Goal: Find specific page/section: Find specific page/section

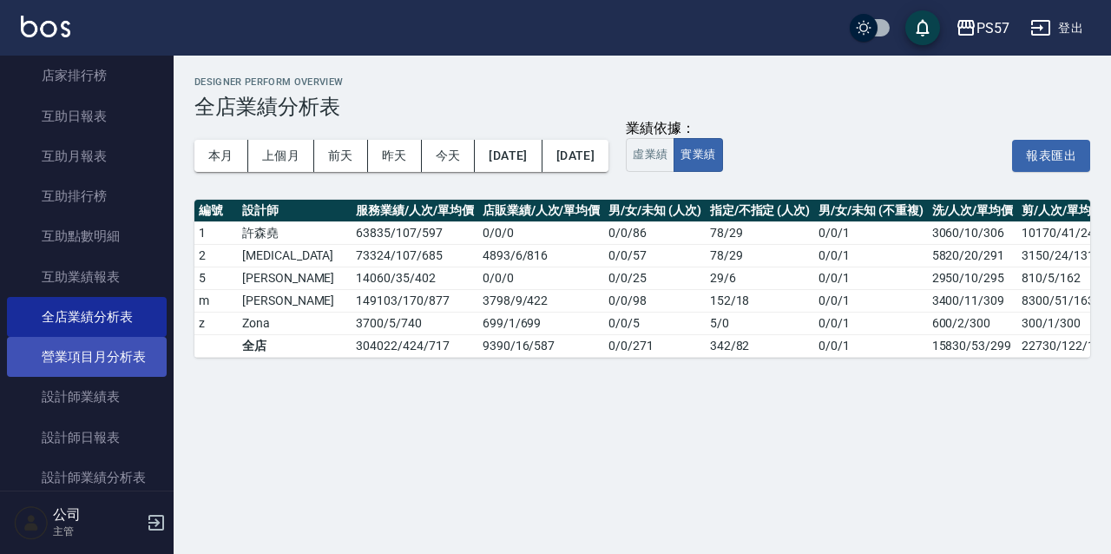
scroll to position [777, 0]
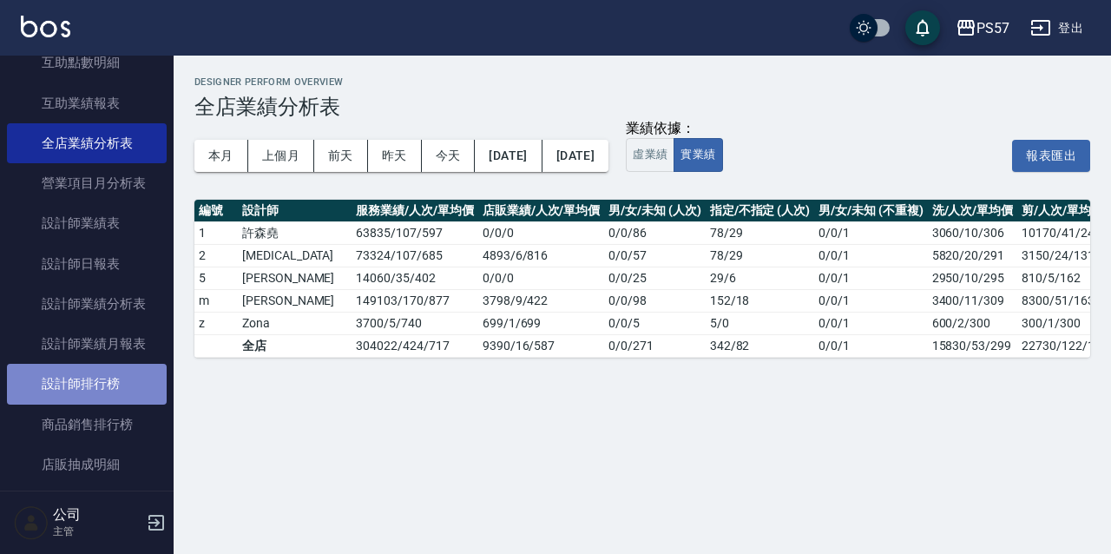
click at [93, 385] on link "設計師排行榜" at bounding box center [87, 384] width 160 height 40
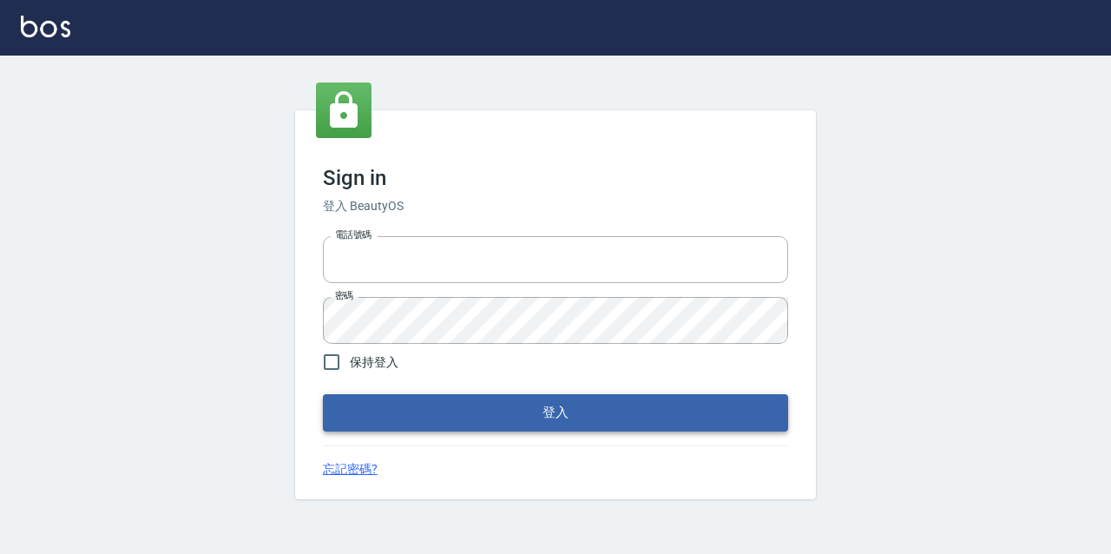
type input "2063579"
click at [487, 415] on button "登入" at bounding box center [555, 412] width 465 height 36
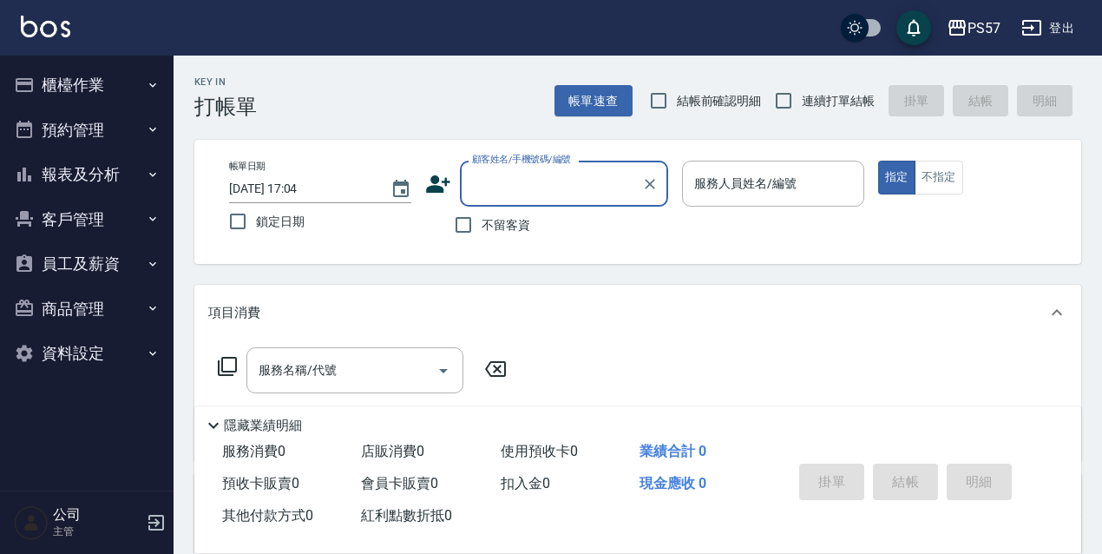
click at [78, 171] on button "報表及分析" at bounding box center [87, 174] width 160 height 45
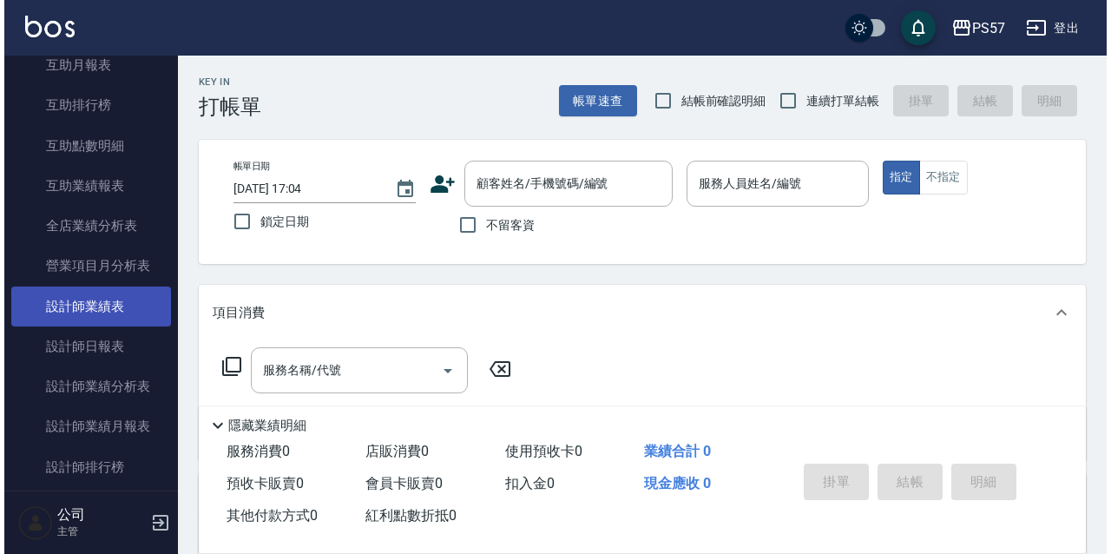
scroll to position [404, 0]
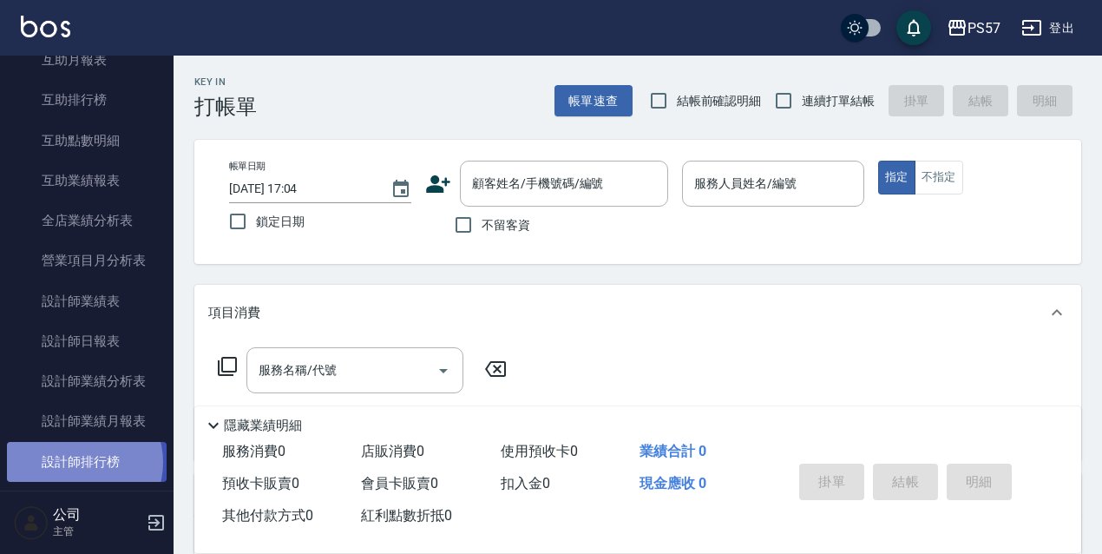
click at [83, 462] on link "設計師排行榜" at bounding box center [87, 462] width 160 height 40
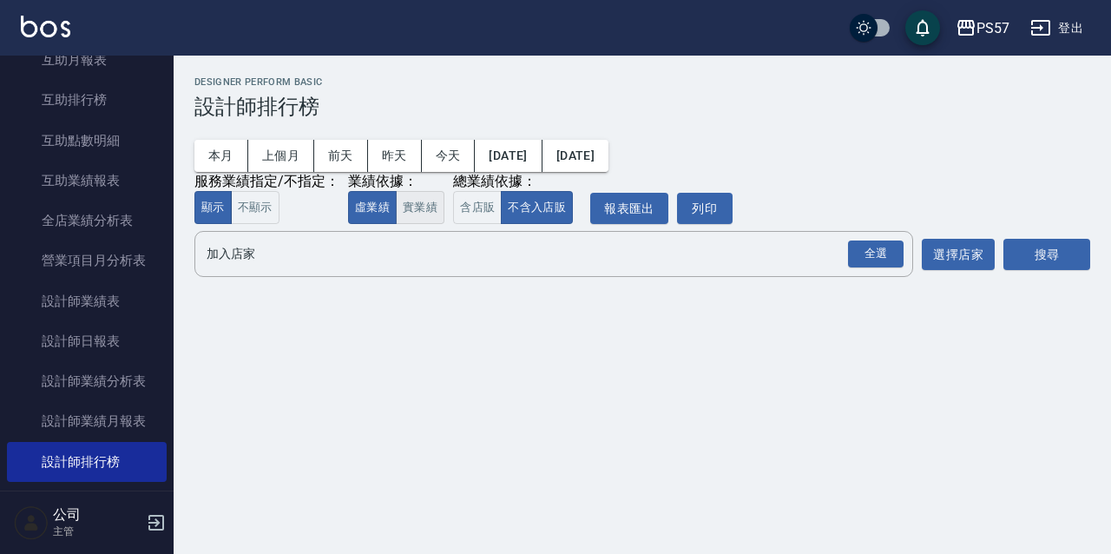
click at [426, 201] on button "實業績" at bounding box center [420, 208] width 49 height 34
click at [842, 259] on input "加入店家" at bounding box center [540, 254] width 677 height 30
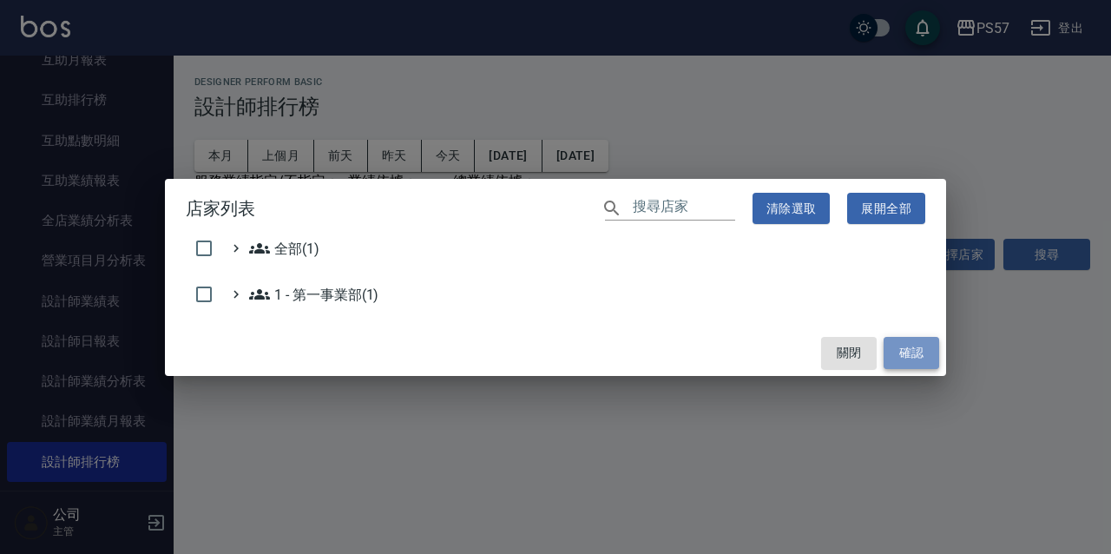
click at [902, 344] on button "確認" at bounding box center [911, 353] width 56 height 32
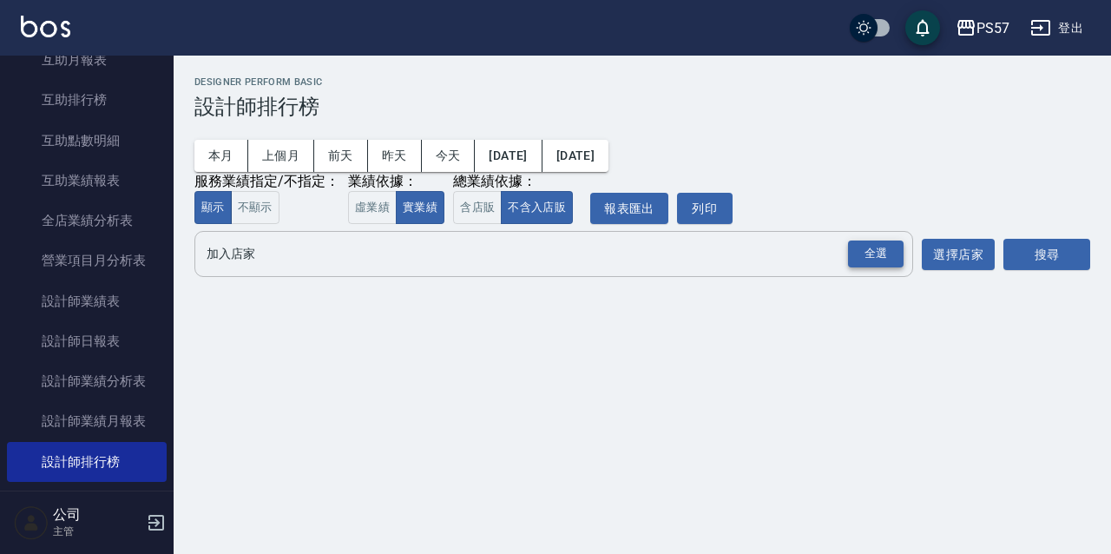
click at [866, 256] on div "全選" at bounding box center [876, 253] width 56 height 27
click at [1075, 257] on button "搜尋" at bounding box center [1046, 255] width 87 height 32
